Goal: Communication & Community: Answer question/provide support

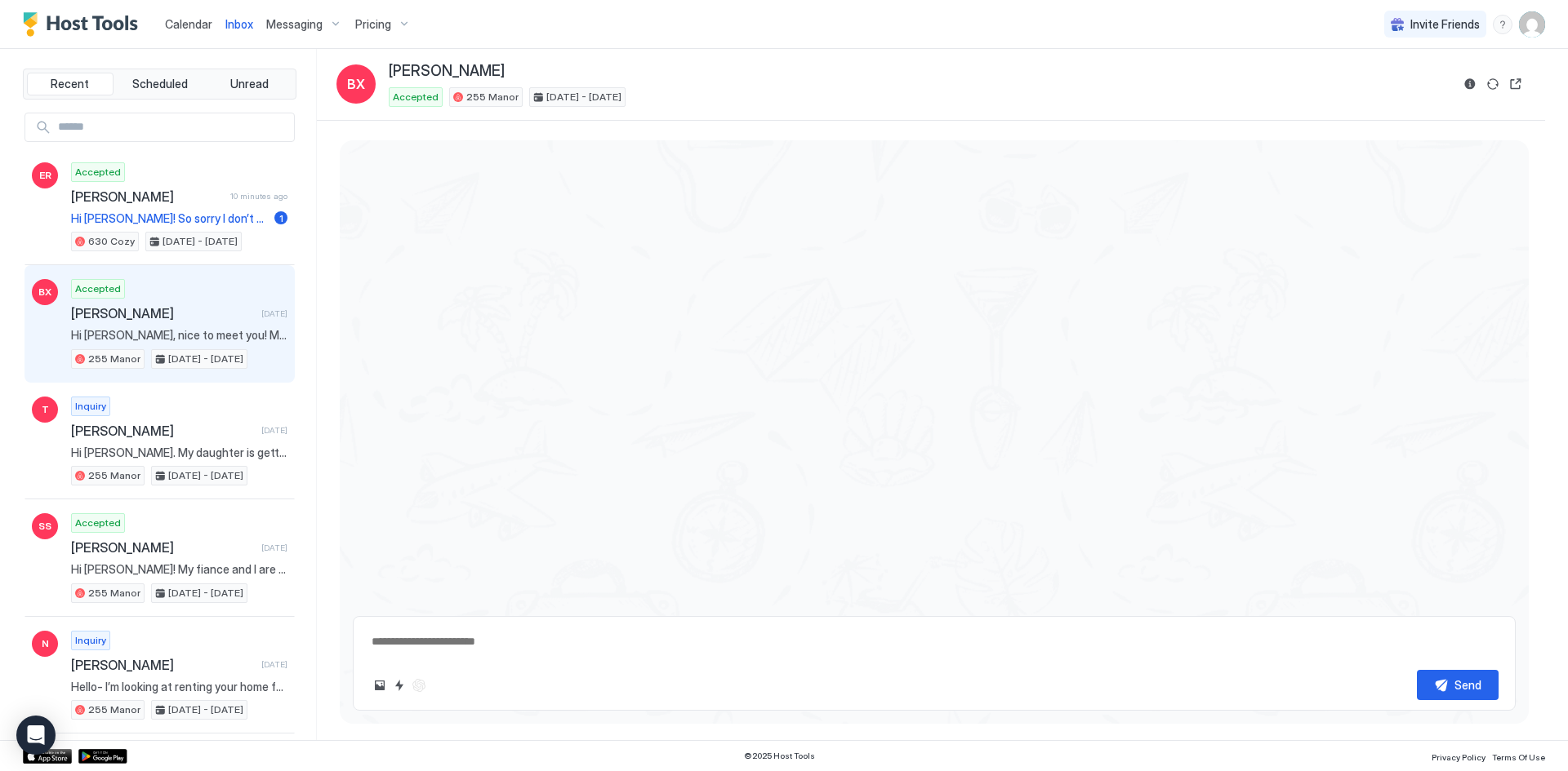
type textarea "*"
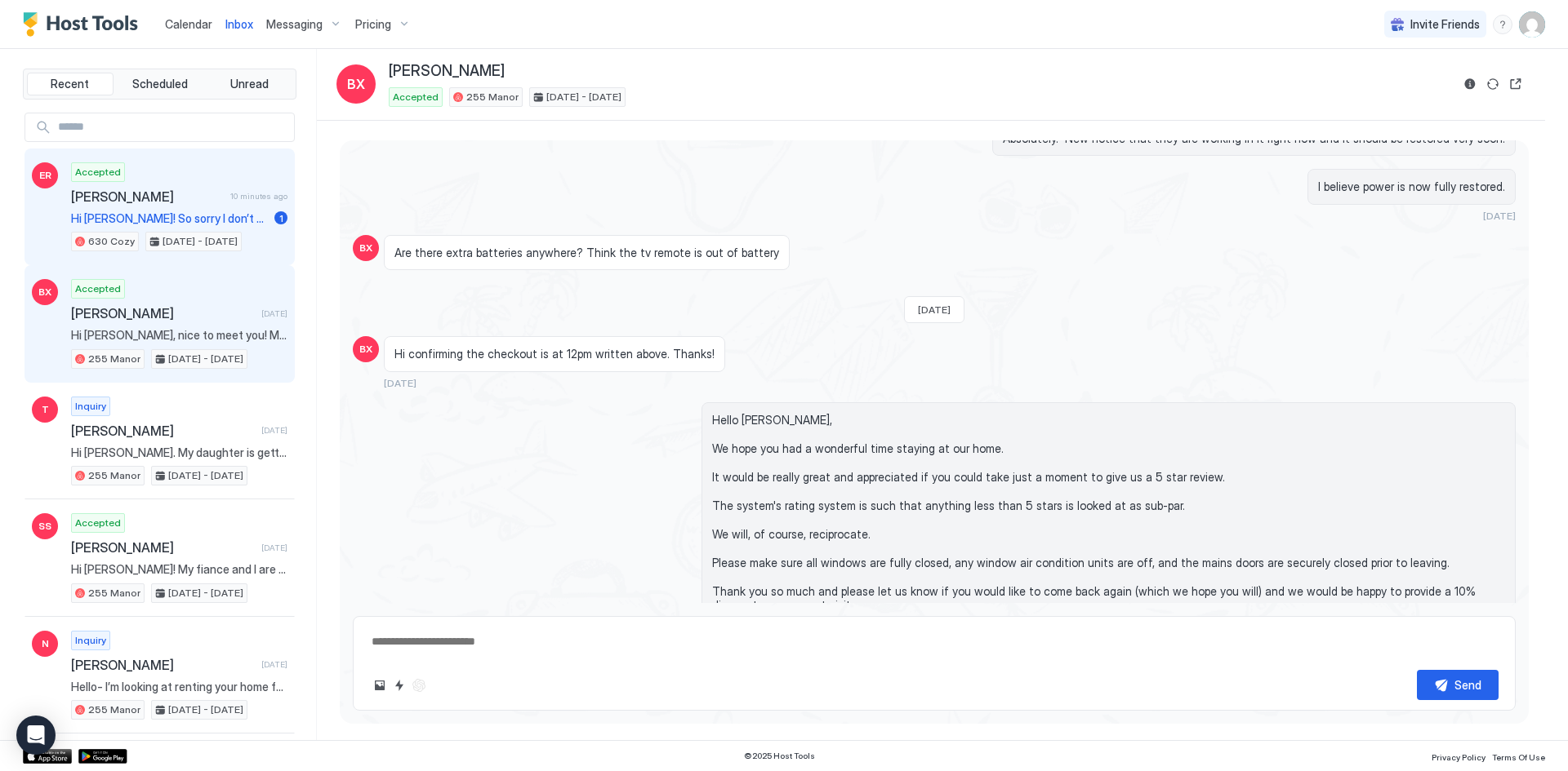
click at [167, 204] on span "[PERSON_NAME]" at bounding box center [148, 196] width 153 height 16
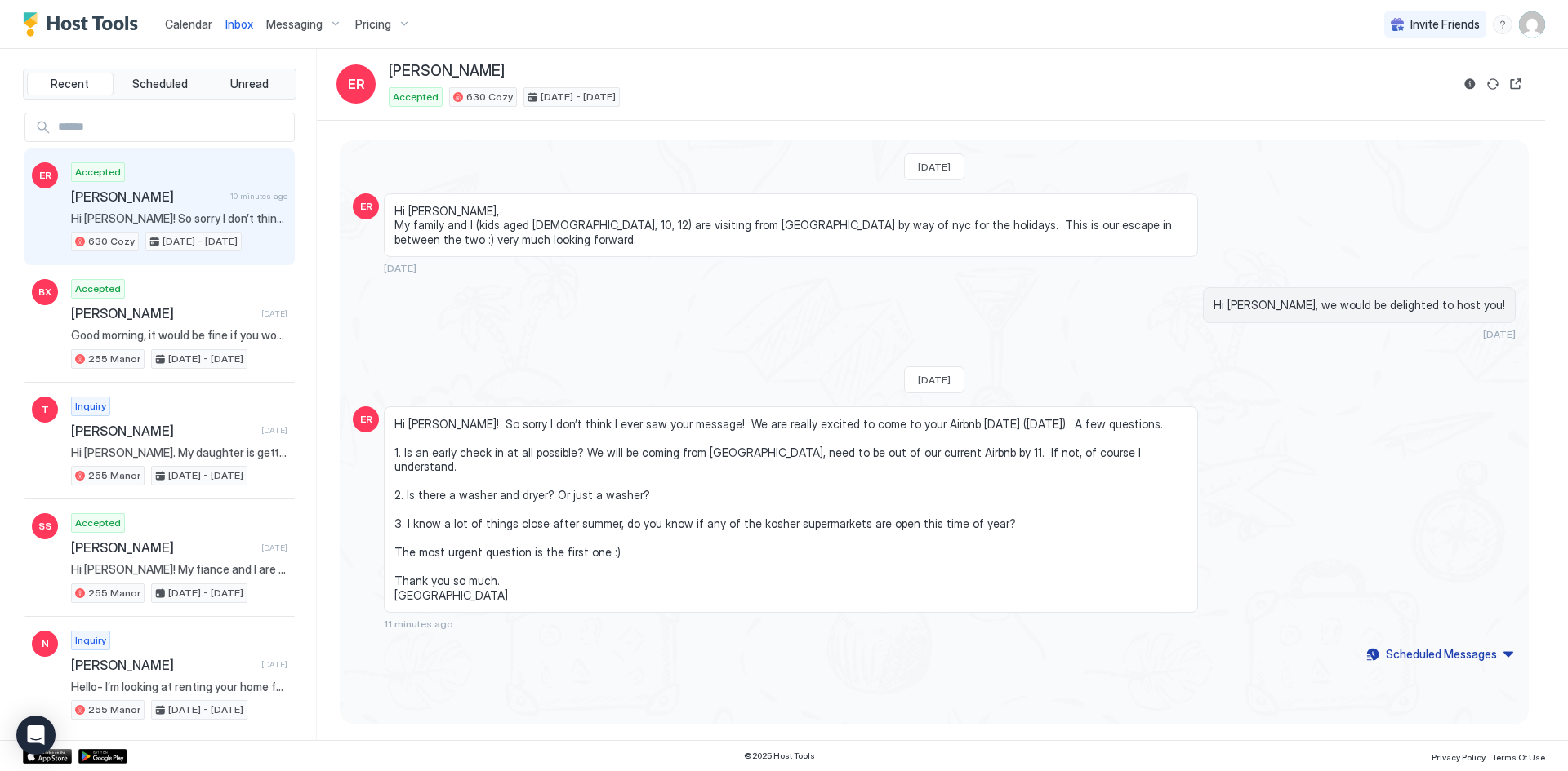
click at [592, 634] on div "[DATE] ER Hi [PERSON_NAME], My family and I (kids aged [DEMOGRAPHIC_DATA], 10, …" at bounding box center [934, 402] width 1189 height 526
click at [777, 632] on div "[DATE] ER Hi [PERSON_NAME], My family and I (kids aged [DEMOGRAPHIC_DATA], 10, …" at bounding box center [934, 402] width 1189 height 526
drag, startPoint x: 1142, startPoint y: 488, endPoint x: 1151, endPoint y: 457, distance: 32.3
click at [1146, 486] on div "Hi [PERSON_NAME]! So sorry I don’t think I ever saw your message! We are really…" at bounding box center [790, 518] width 814 height 225
click at [676, 625] on div "[DATE] ER Hi [PERSON_NAME], My family and I (kids aged [DEMOGRAPHIC_DATA], 10, …" at bounding box center [934, 402] width 1189 height 526
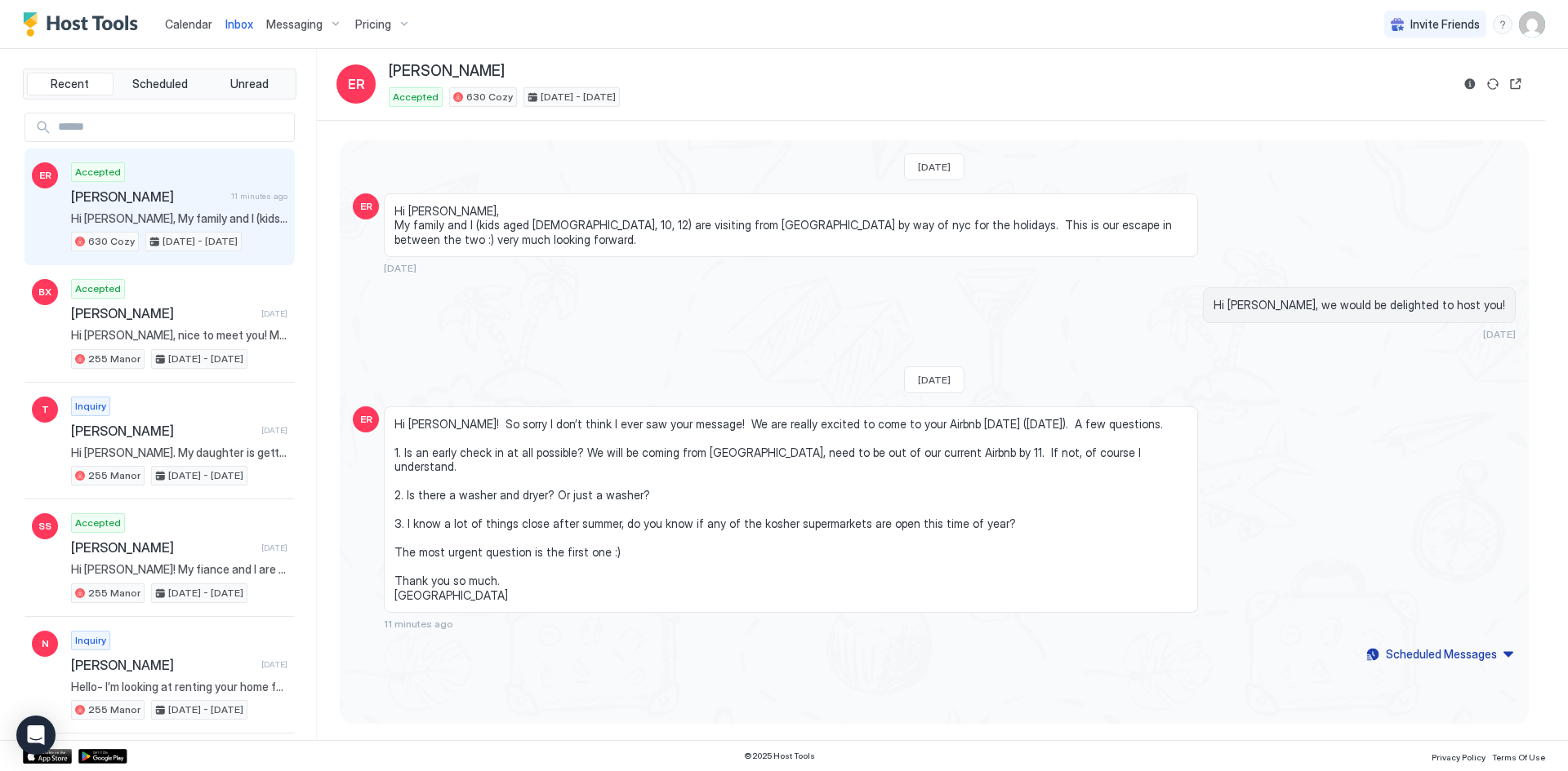
click at [763, 289] on div "Hi Elena, we would be delighted to host you! 5 months ago" at bounding box center [1107, 314] width 814 height 53
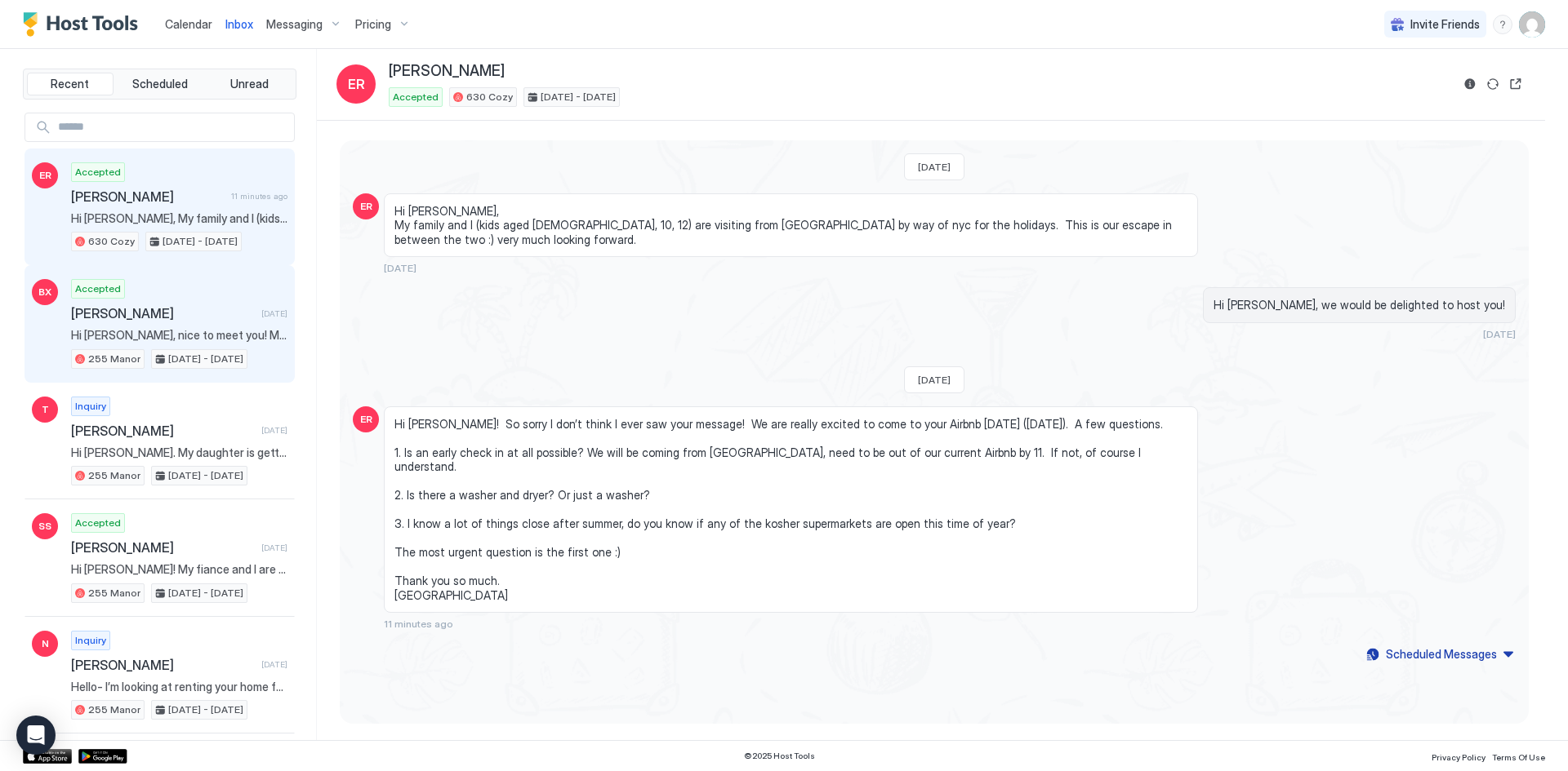
click at [133, 319] on span "[PERSON_NAME]" at bounding box center [163, 313] width 183 height 16
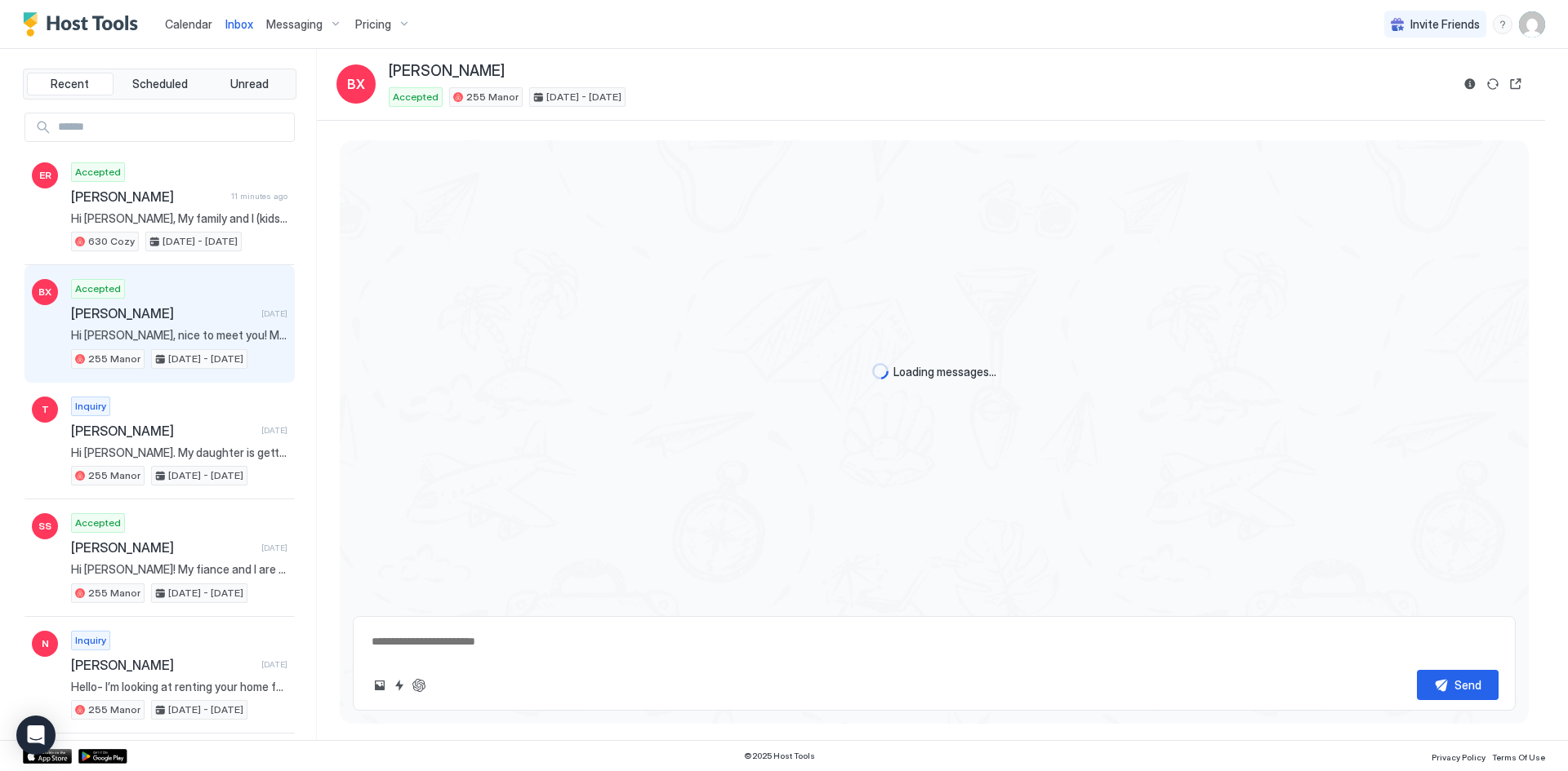
type textarea "*"
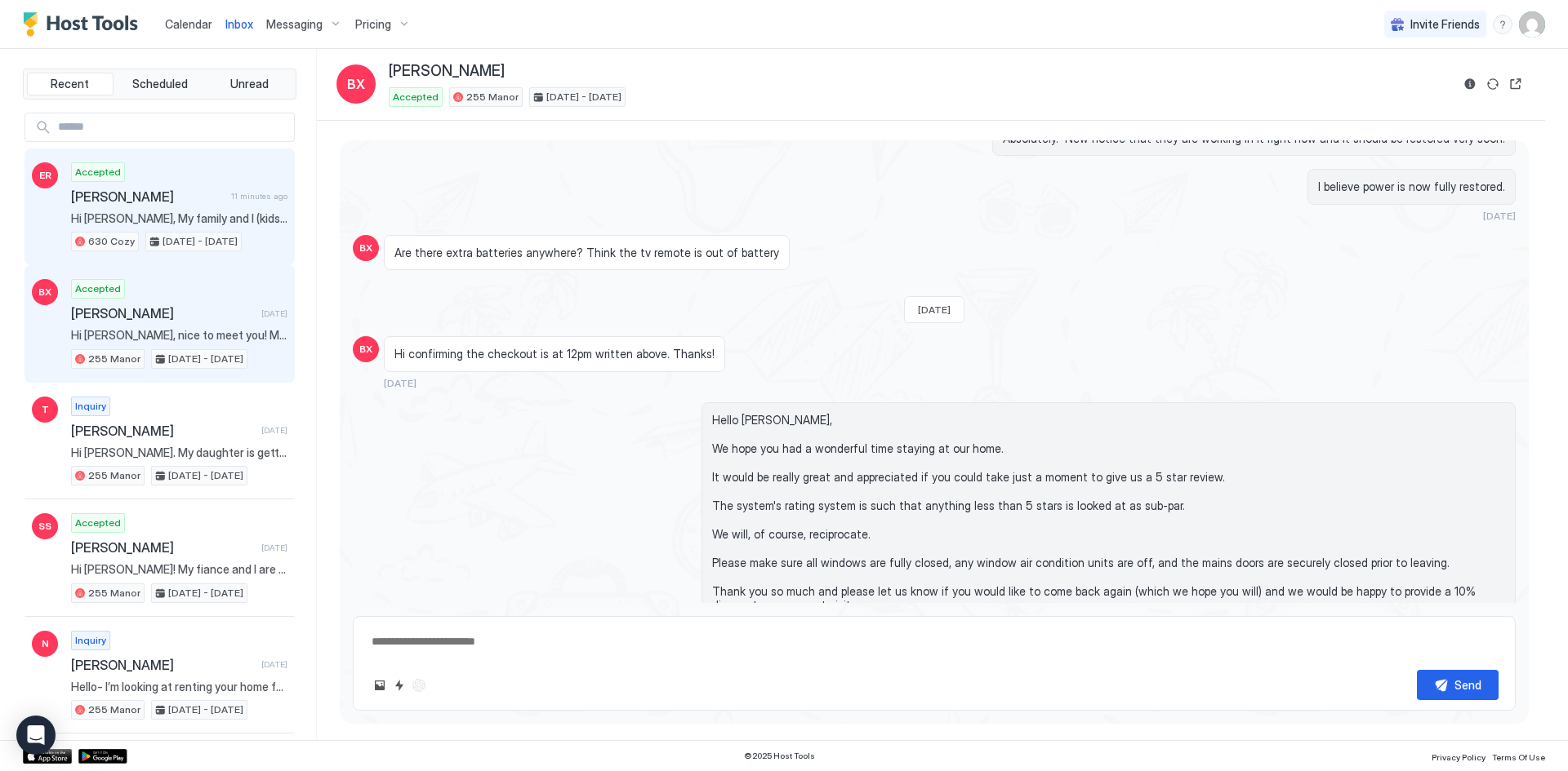
click at [174, 212] on span "Hi [PERSON_NAME], My family and I (kids aged [DEMOGRAPHIC_DATA], 10, 12) are vi…" at bounding box center [180, 218] width 216 height 14
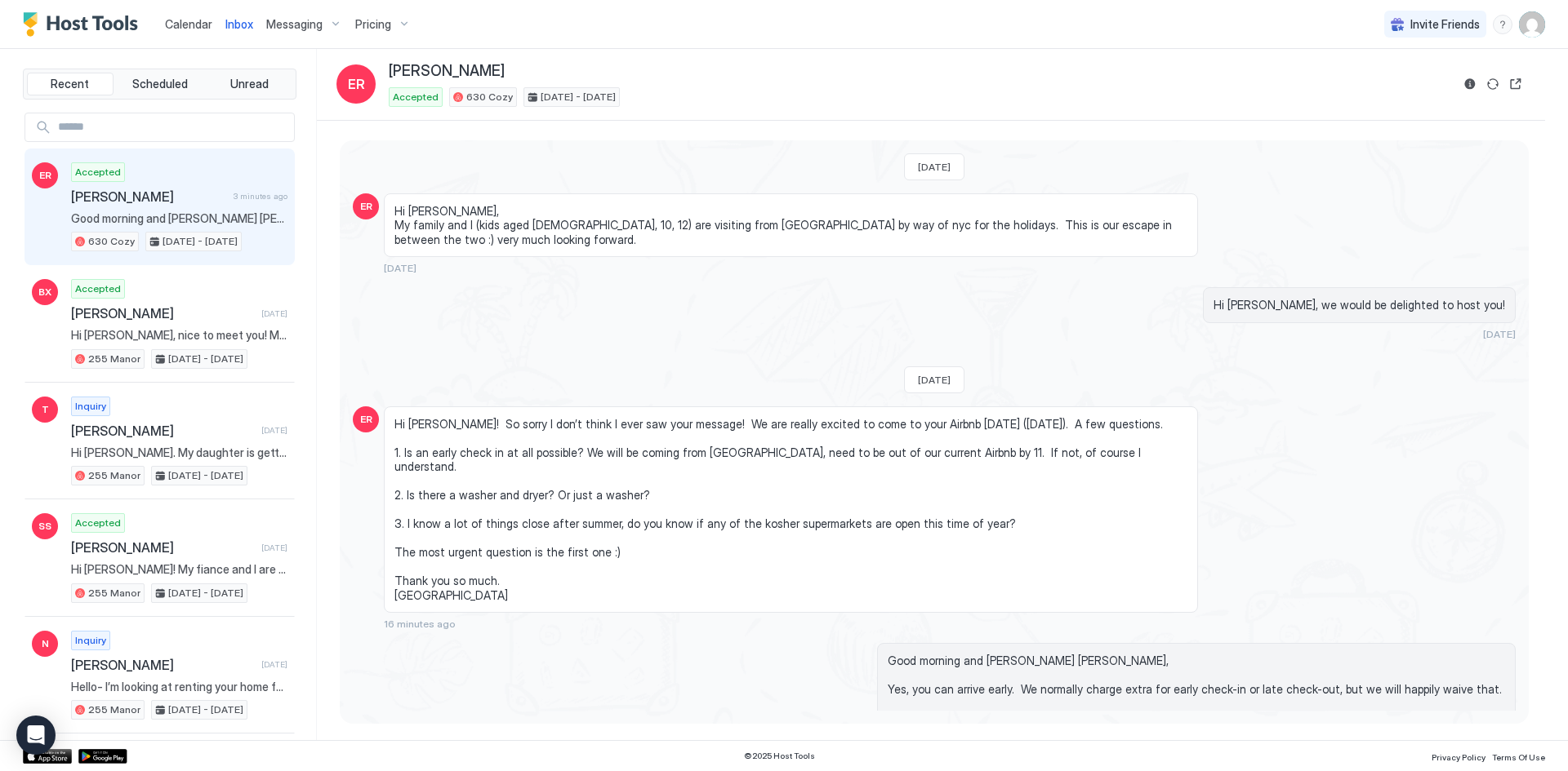
scroll to position [219, 0]
